Goal: Find specific page/section: Find specific page/section

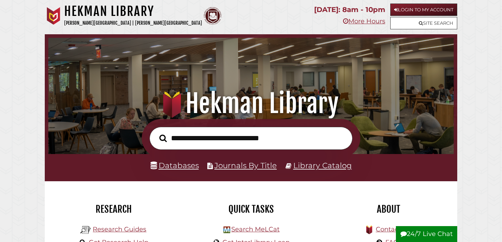
scroll to position [134, 402]
click at [182, 163] on link "Databases" at bounding box center [175, 164] width 48 height 9
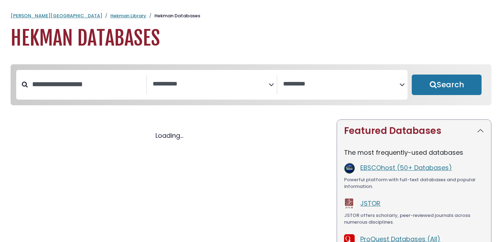
select select "Database Subject Filter"
select select "Database Vendors Filter"
select select "Database Subject Filter"
select select "Database Vendors Filter"
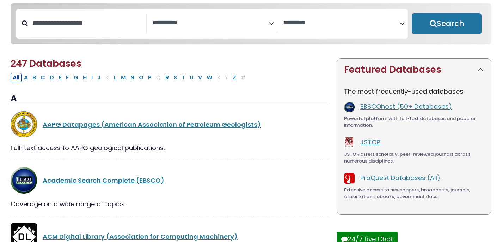
scroll to position [72, 0]
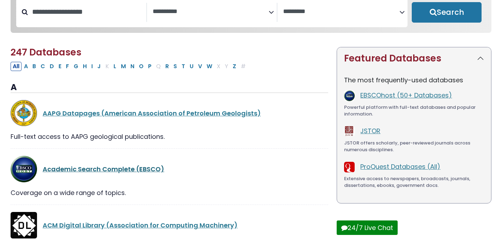
click at [88, 172] on link "Academic Search Complete (EBSCO)" at bounding box center [104, 168] width 122 height 9
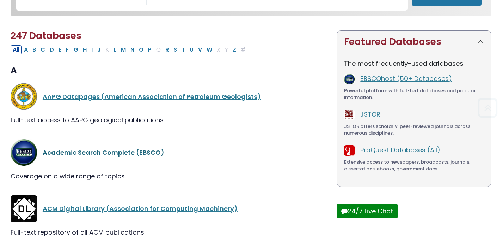
scroll to position [88, 0]
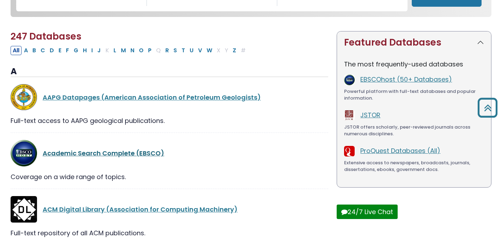
click at [94, 156] on link "Academic Search Complete (EBSCO)" at bounding box center [104, 152] width 122 height 9
click at [103, 155] on link "Academic Search Complete (EBSCO)" at bounding box center [104, 152] width 122 height 9
